Goal: Use online tool/utility: Utilize a website feature to perform a specific function

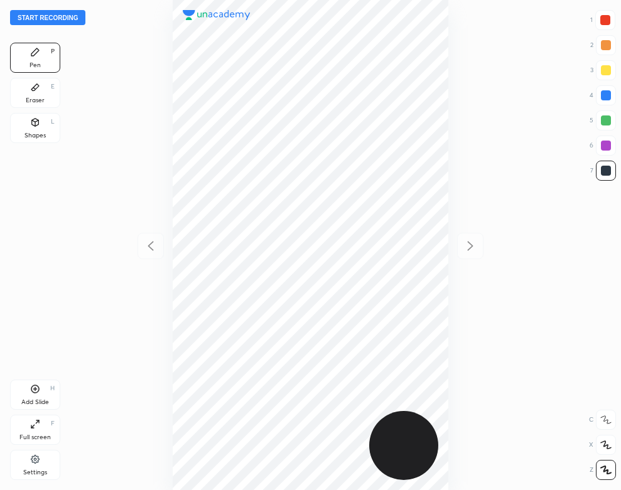
scroll to position [490, 420]
click at [64, 19] on button "Start recording" at bounding box center [47, 17] width 75 height 15
click at [20, 89] on div "Eraser E" at bounding box center [35, 93] width 50 height 30
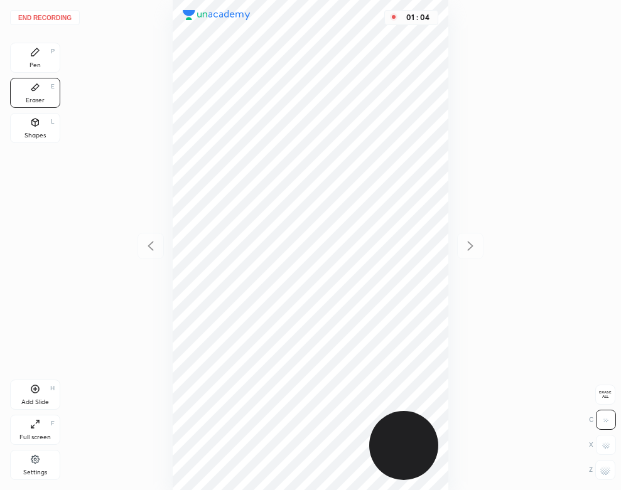
click at [35, 50] on icon at bounding box center [35, 52] width 8 height 8
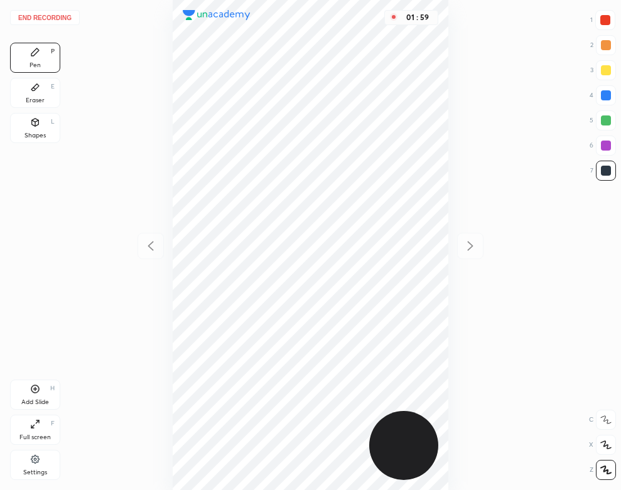
click at [26, 389] on div "Add Slide H" at bounding box center [35, 395] width 50 height 30
click at [47, 127] on div "Shapes L" at bounding box center [35, 128] width 50 height 30
click at [24, 62] on div "Pen P" at bounding box center [35, 58] width 50 height 30
click at [62, 19] on button "End recording" at bounding box center [45, 17] width 70 height 15
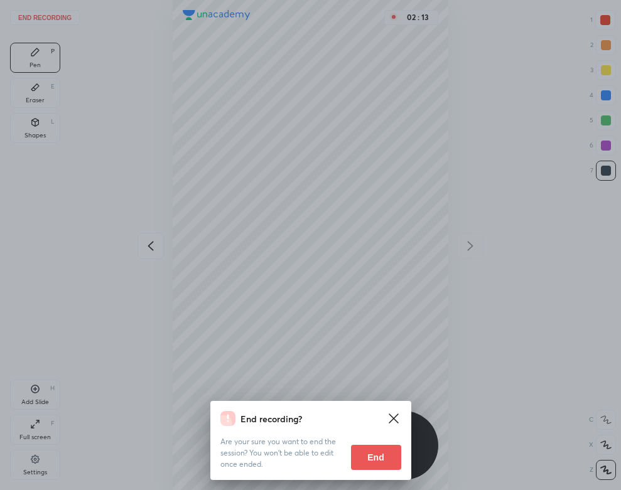
click at [392, 456] on button "End" at bounding box center [376, 457] width 50 height 25
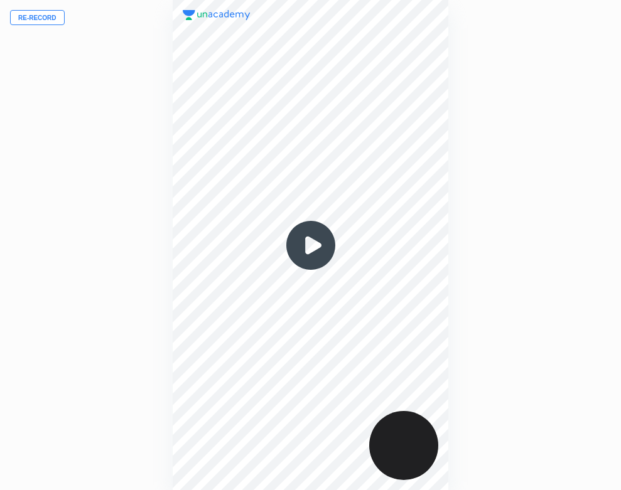
click at [312, 247] on img at bounding box center [311, 245] width 60 height 60
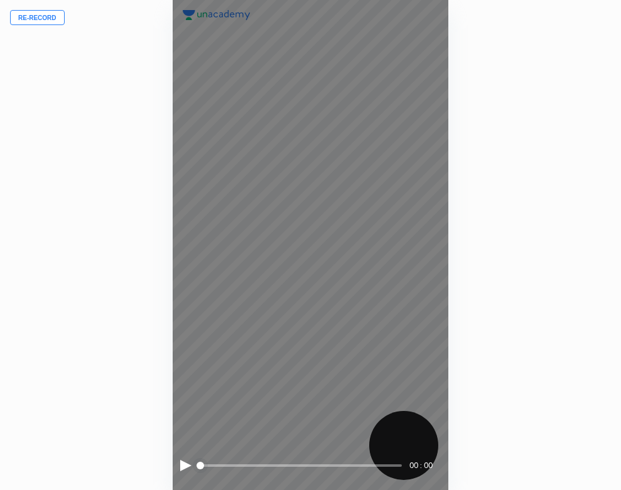
click at [180, 464] on div at bounding box center [185, 465] width 11 height 11
